Goal: Task Accomplishment & Management: Use online tool/utility

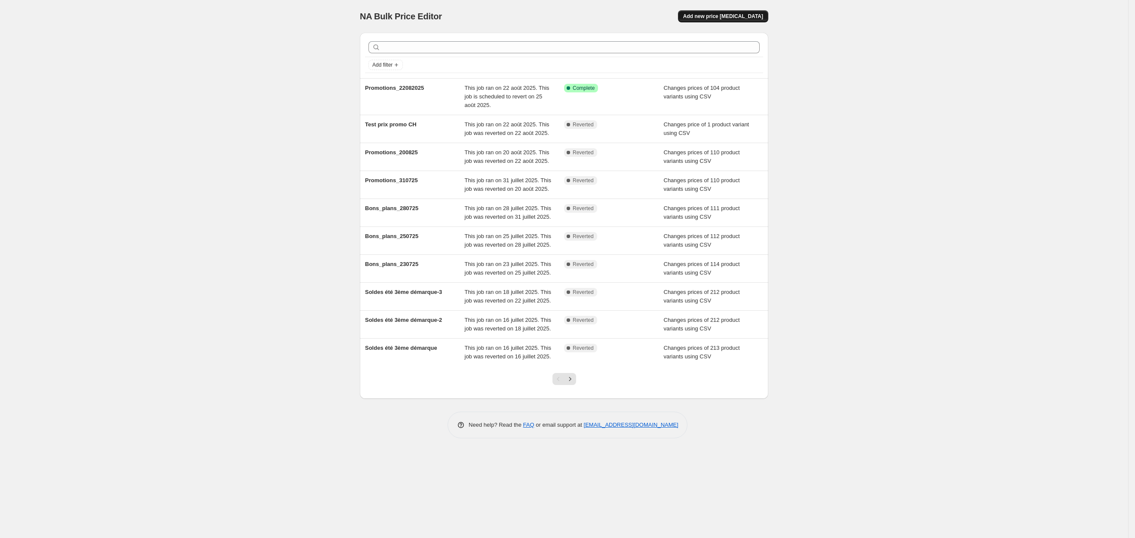
click at [731, 19] on span "Add new price [MEDICAL_DATA]" at bounding box center [723, 16] width 80 height 7
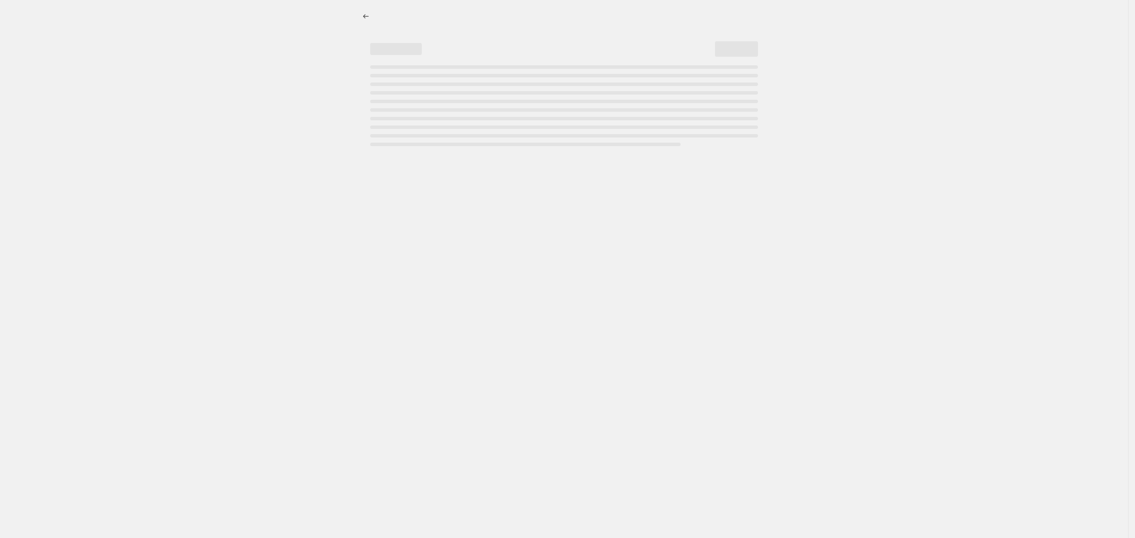
select select "percentage"
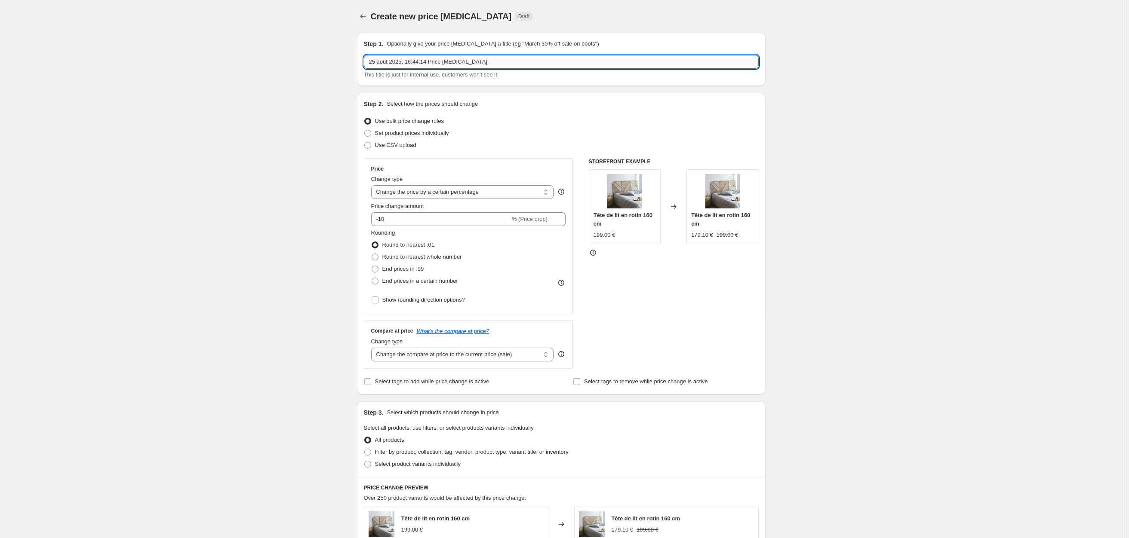
click at [493, 56] on input "25 août 2025, 16:44:14 Price [MEDICAL_DATA]" at bounding box center [561, 62] width 395 height 14
type input "Ventes_flash"
click at [371, 145] on span at bounding box center [367, 145] width 7 height 7
click at [365, 142] on input "Use CSV upload" at bounding box center [364, 142] width 0 height 0
radio input "true"
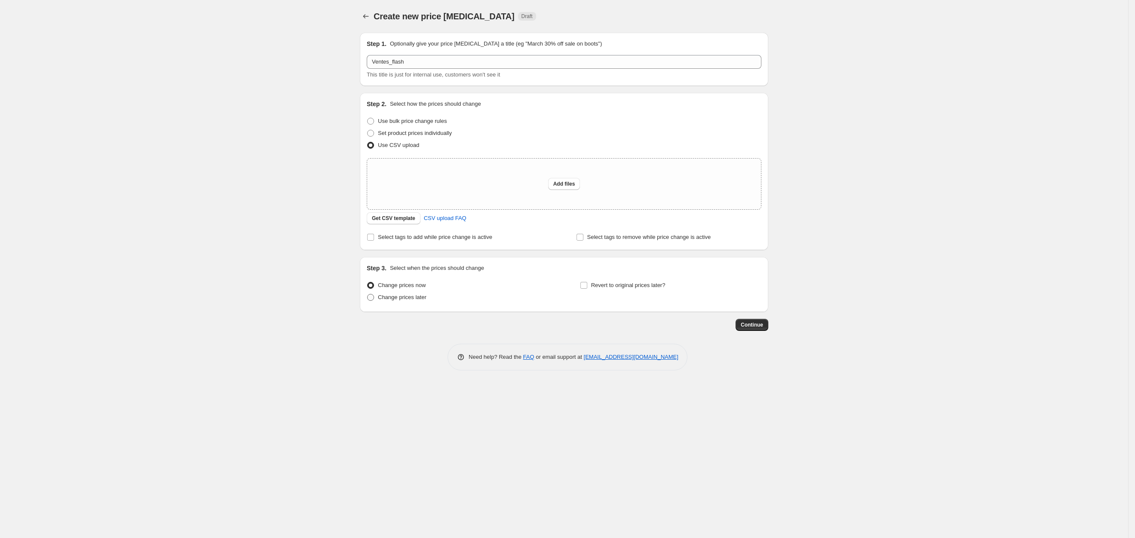
click at [373, 295] on span at bounding box center [370, 297] width 7 height 7
click at [368, 295] on input "Change prices later" at bounding box center [367, 294] width 0 height 0
radio input "true"
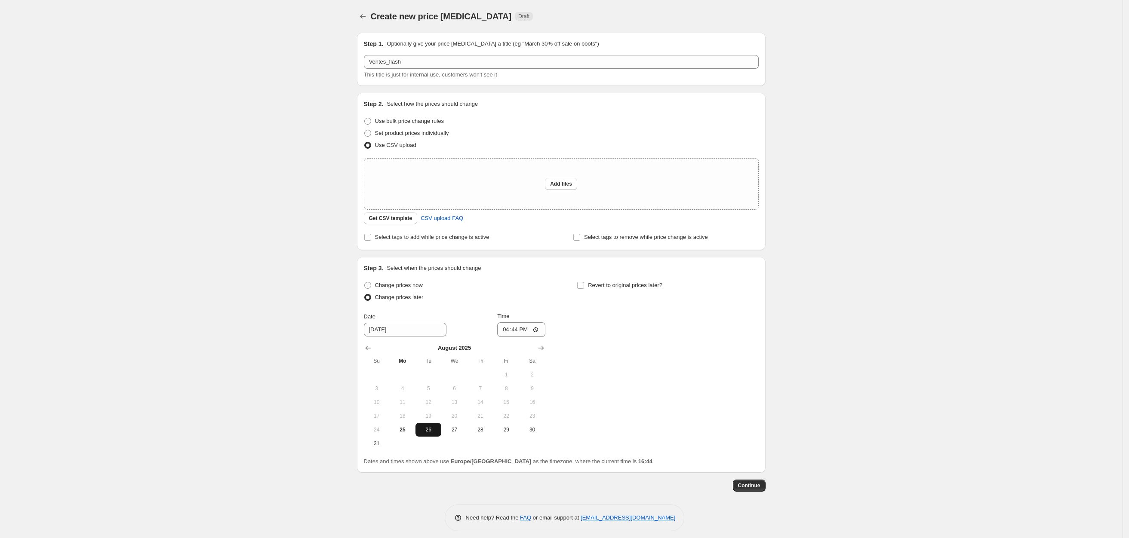
click at [429, 432] on span "26" at bounding box center [428, 430] width 19 height 7
click at [516, 330] on input "16:44" at bounding box center [521, 330] width 48 height 15
type input "00:00"
click at [584, 284] on input "Revert to original prices later?" at bounding box center [580, 285] width 7 height 7
checkbox input "true"
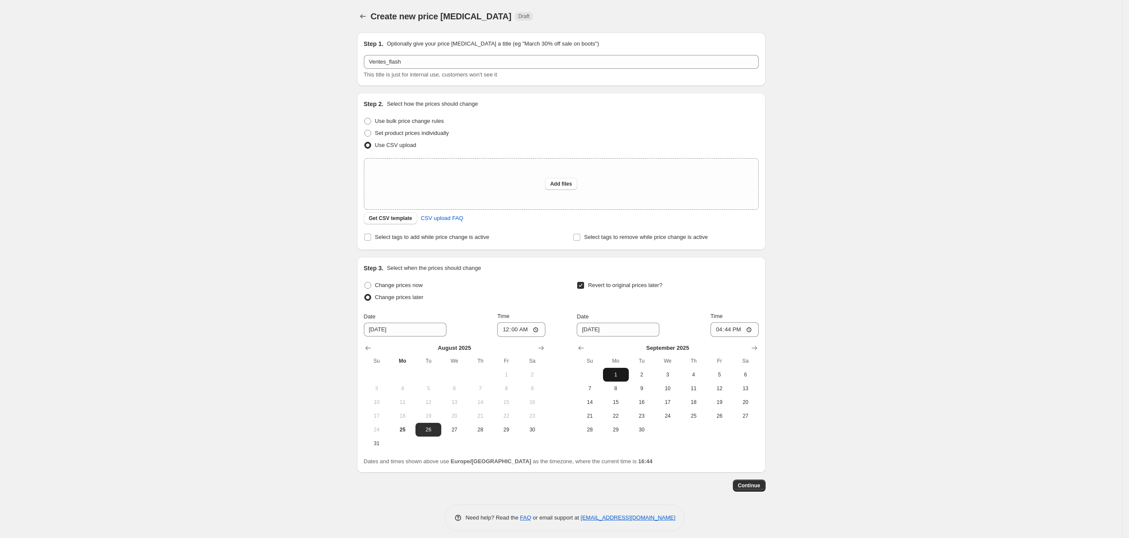
click at [622, 375] on span "1" at bounding box center [615, 375] width 19 height 7
click at [731, 330] on input "16:44" at bounding box center [734, 330] width 48 height 15
type input "23:59"
click at [845, 433] on div "Create new price [MEDICAL_DATA]. This page is ready Create new price [MEDICAL_D…" at bounding box center [561, 272] width 1122 height 544
click at [750, 487] on span "Continue" at bounding box center [749, 485] width 22 height 7
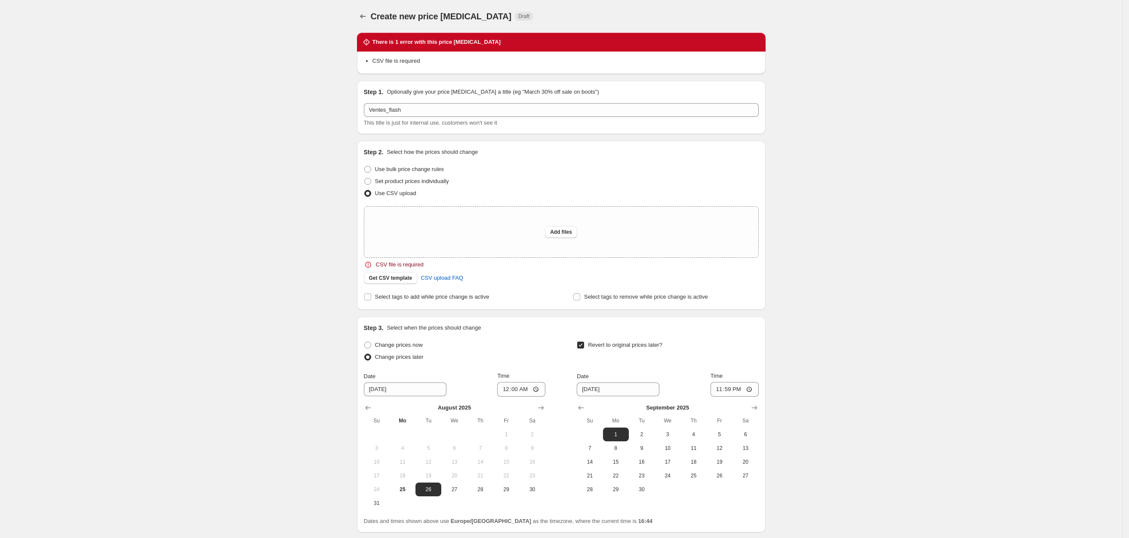
click at [304, 228] on div "Create new price [MEDICAL_DATA]. This page is ready Create new price [MEDICAL_D…" at bounding box center [561, 302] width 1122 height 604
click at [364, 12] on icon "Price change jobs" at bounding box center [363, 16] width 9 height 9
